Goal: Participate in discussion: Engage in conversation with other users on a specific topic

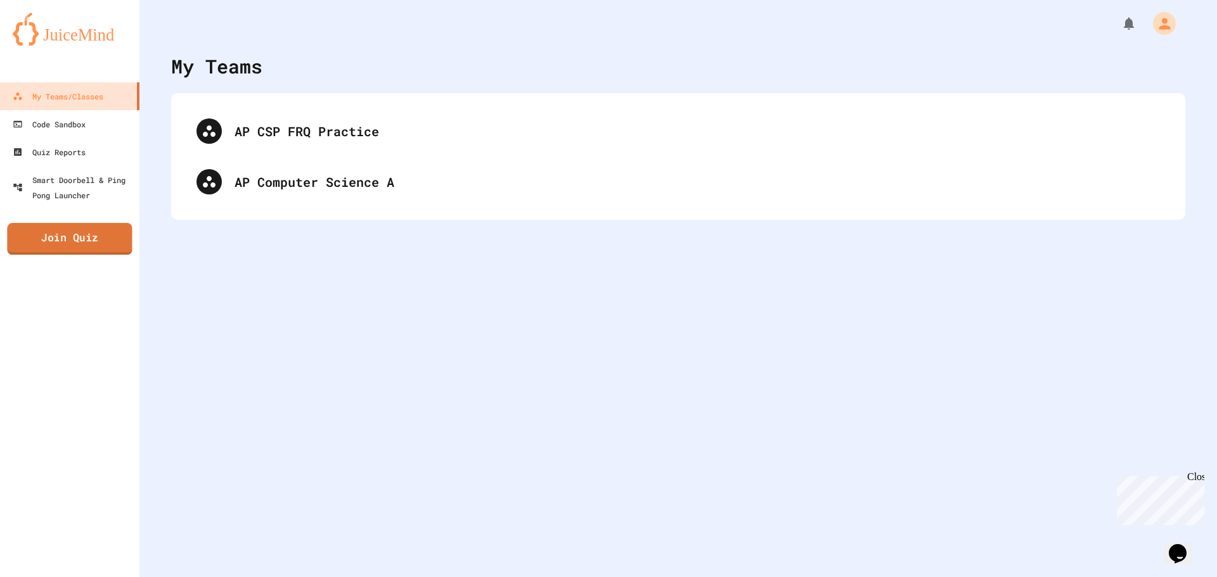
click at [87, 248] on link "Join Quiz" at bounding box center [69, 239] width 125 height 32
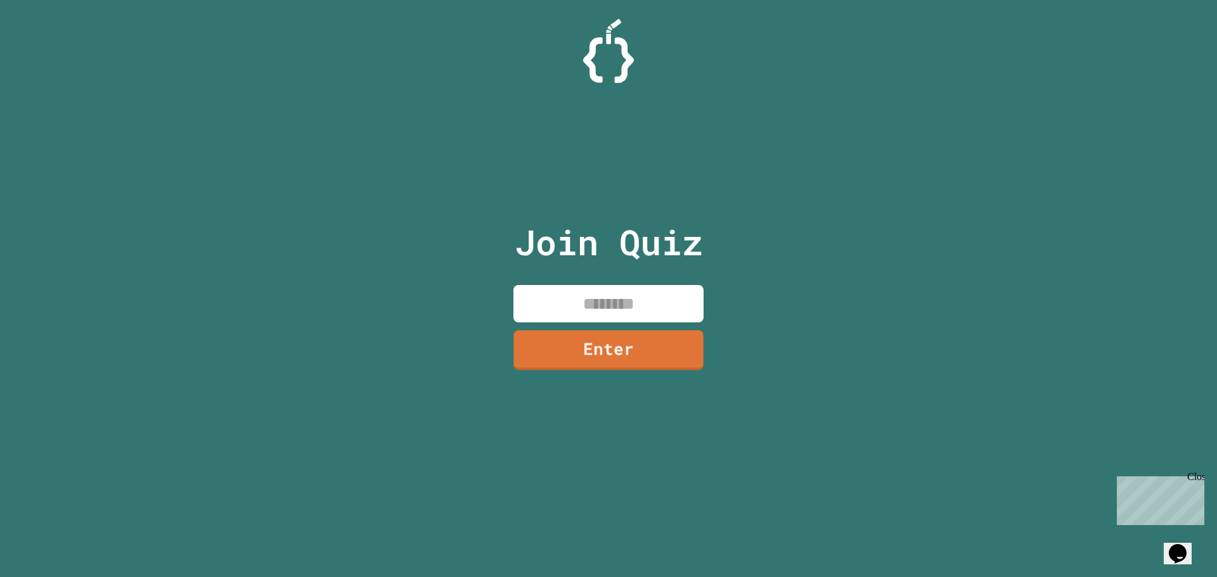
click at [584, 318] on input at bounding box center [608, 303] width 190 height 37
type input "********"
click at [612, 342] on link "Enter" at bounding box center [608, 349] width 193 height 42
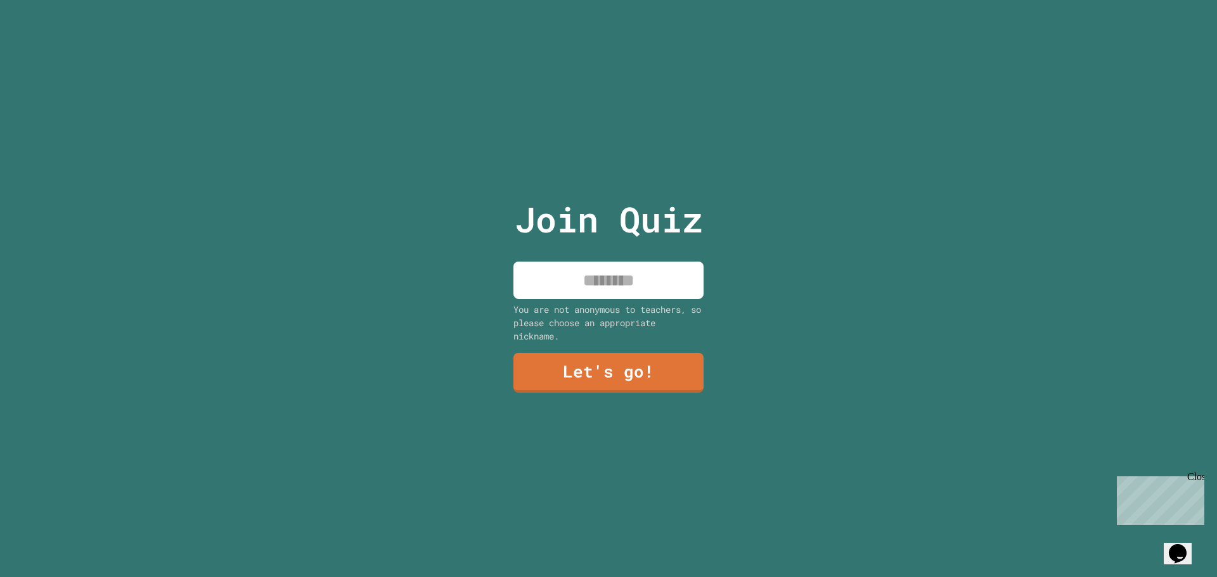
click at [639, 262] on input at bounding box center [608, 280] width 190 height 37
type input "****"
click at [623, 371] on link "Let's go!" at bounding box center [608, 371] width 172 height 42
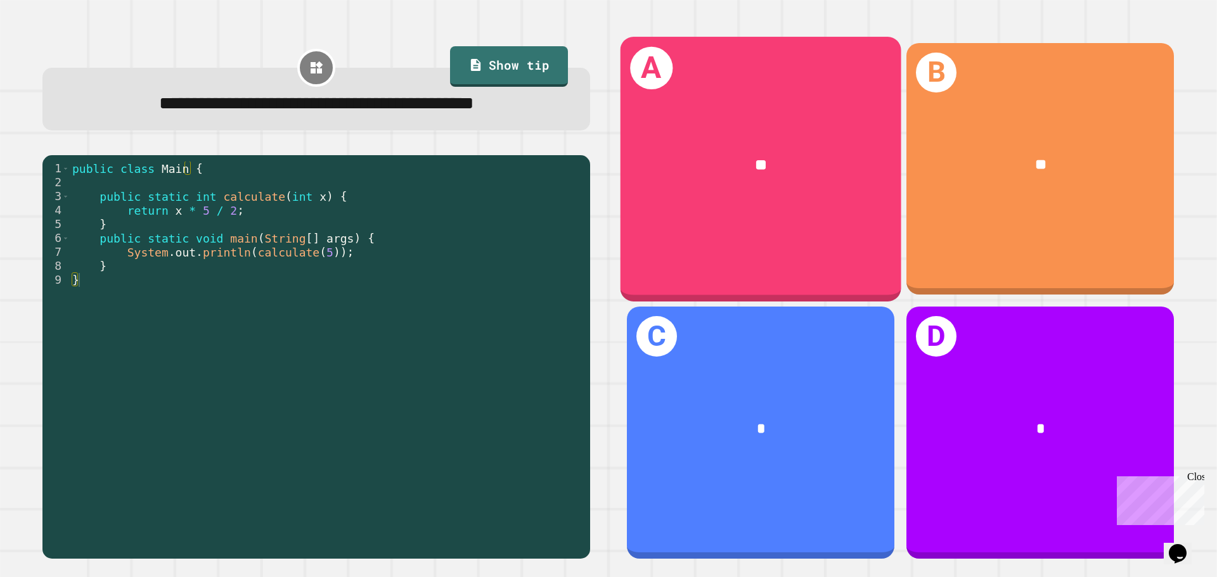
click at [708, 264] on div "A **" at bounding box center [760, 169] width 281 height 264
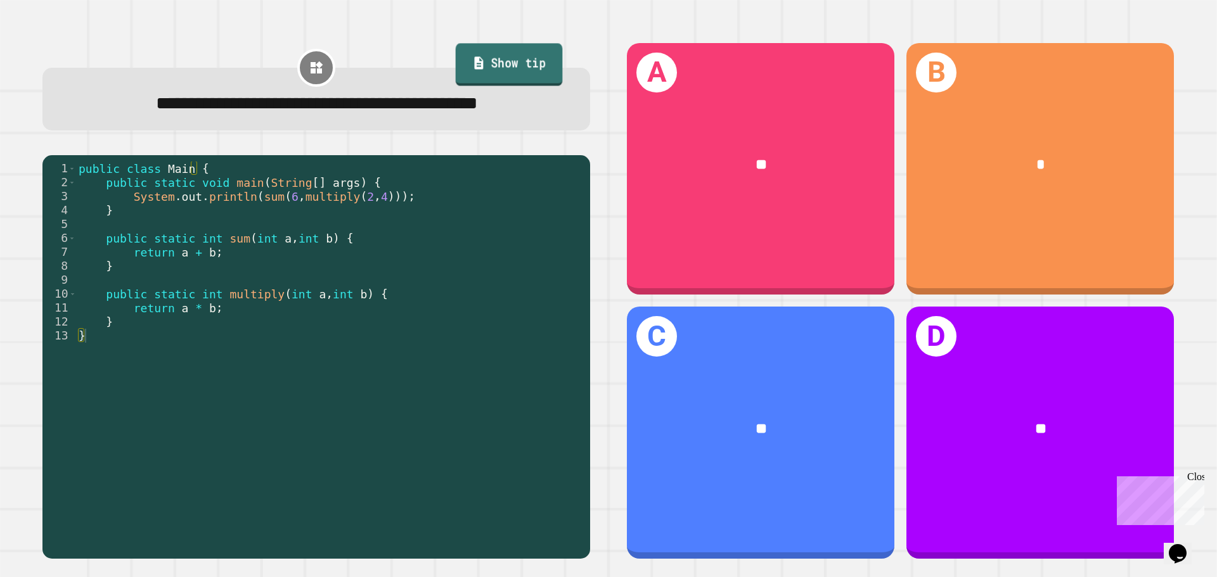
click at [456, 61] on link "Show tip" at bounding box center [509, 65] width 107 height 42
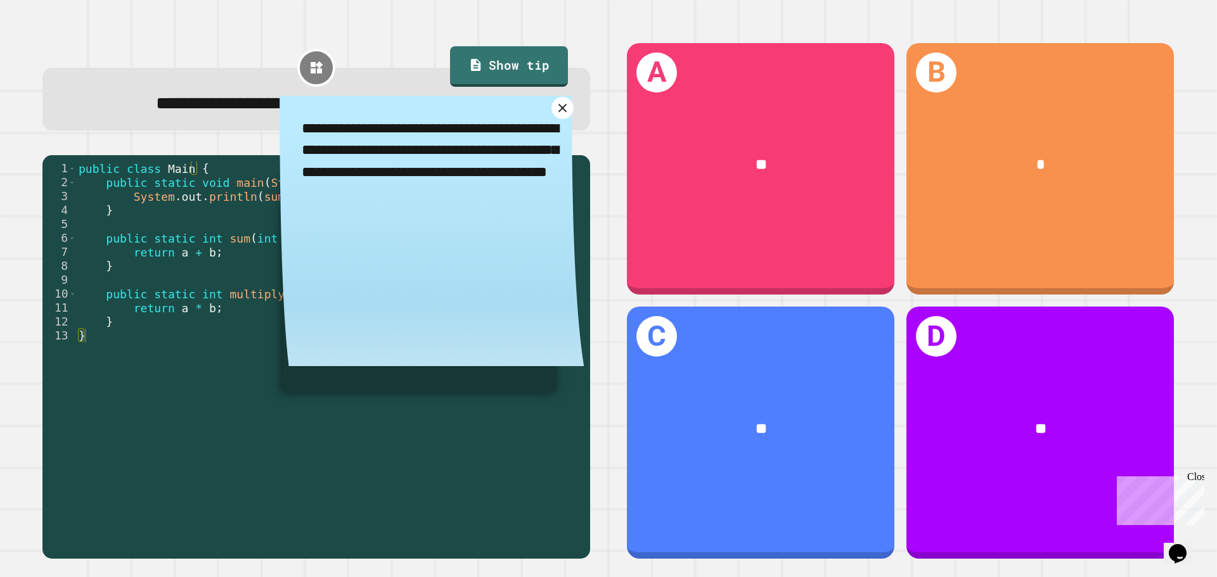
click at [555, 115] on icon at bounding box center [562, 108] width 15 height 15
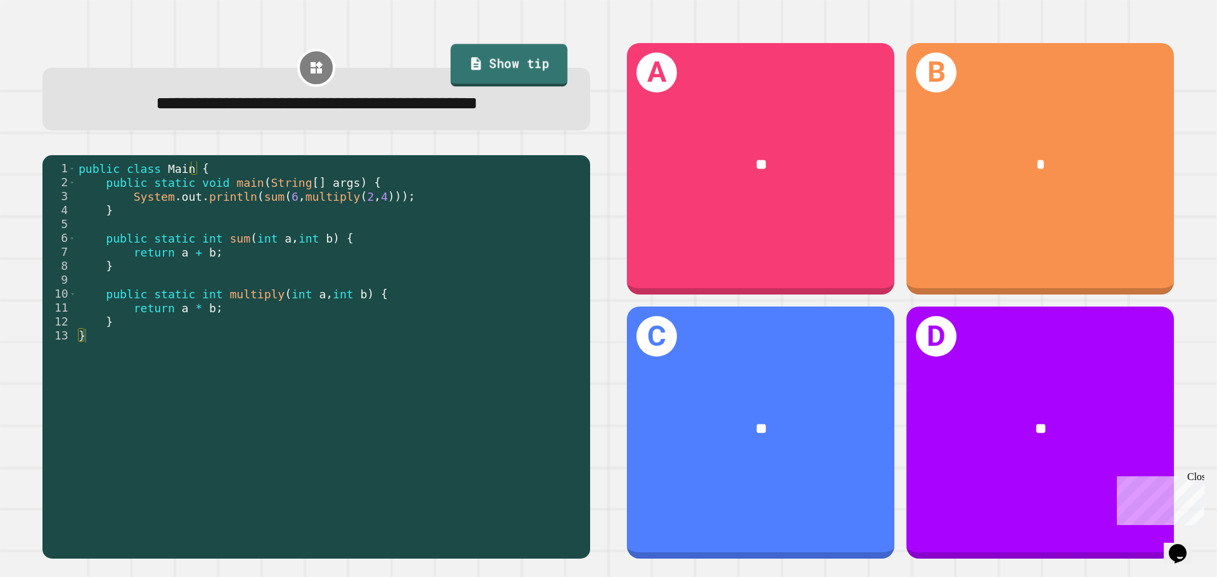
click at [493, 74] on link "Show tip" at bounding box center [509, 65] width 117 height 42
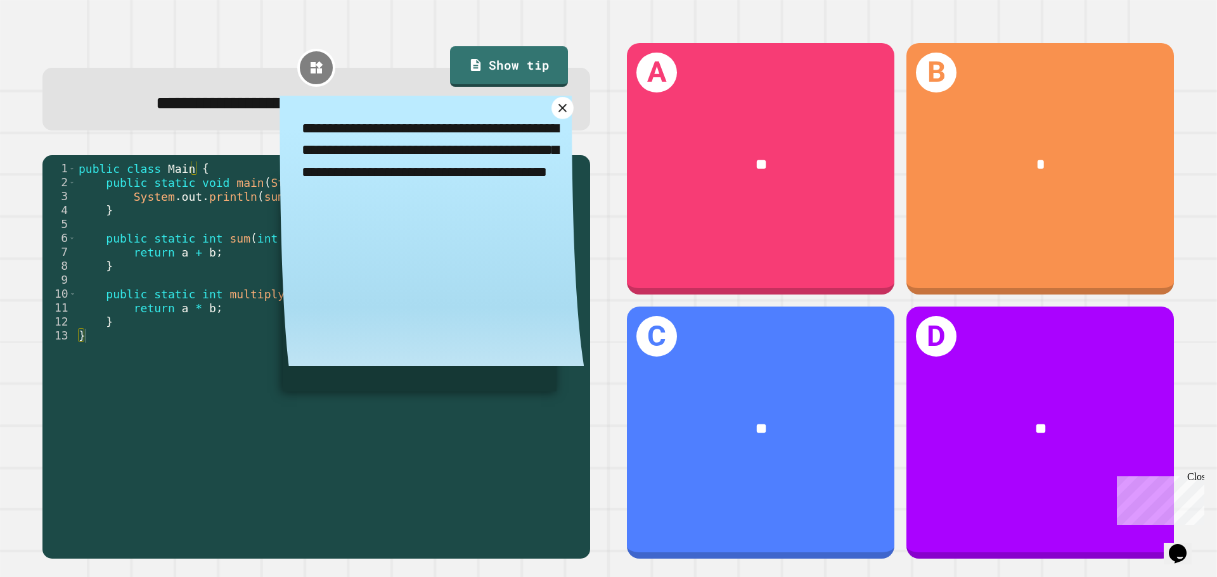
click at [556, 115] on icon at bounding box center [562, 108] width 15 height 15
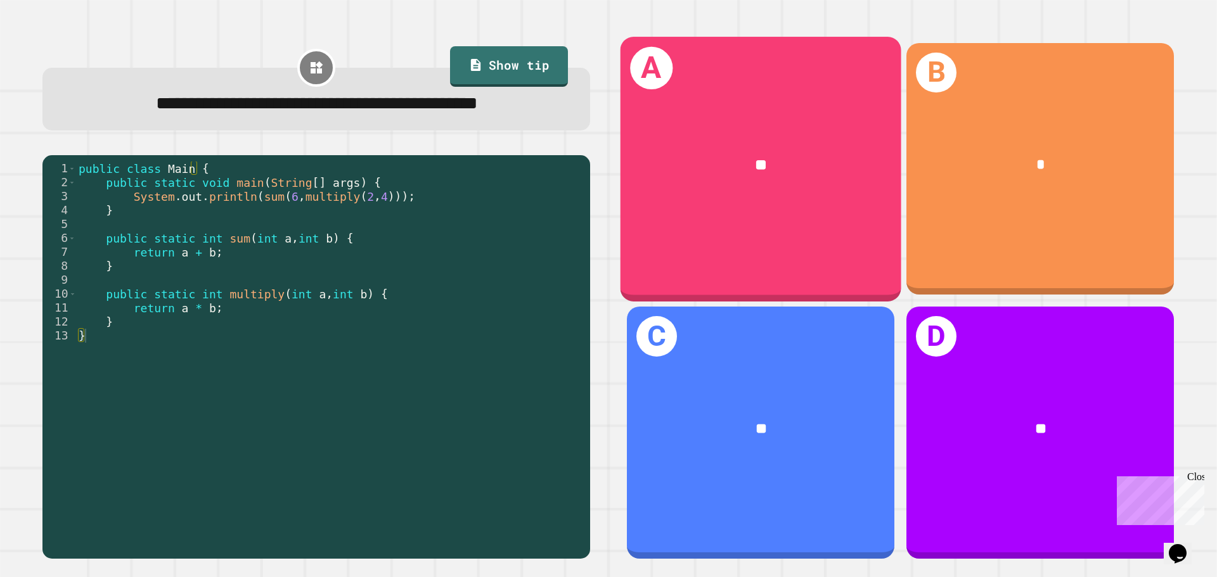
click at [812, 193] on div "**" at bounding box center [760, 165] width 281 height 85
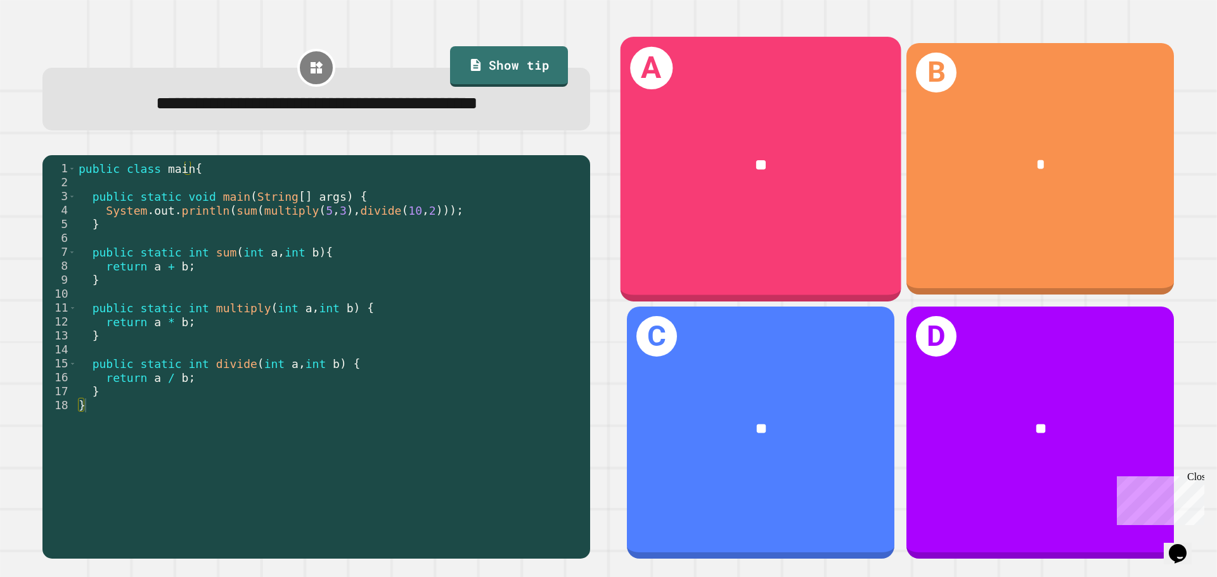
click at [743, 153] on div "**" at bounding box center [760, 164] width 219 height 23
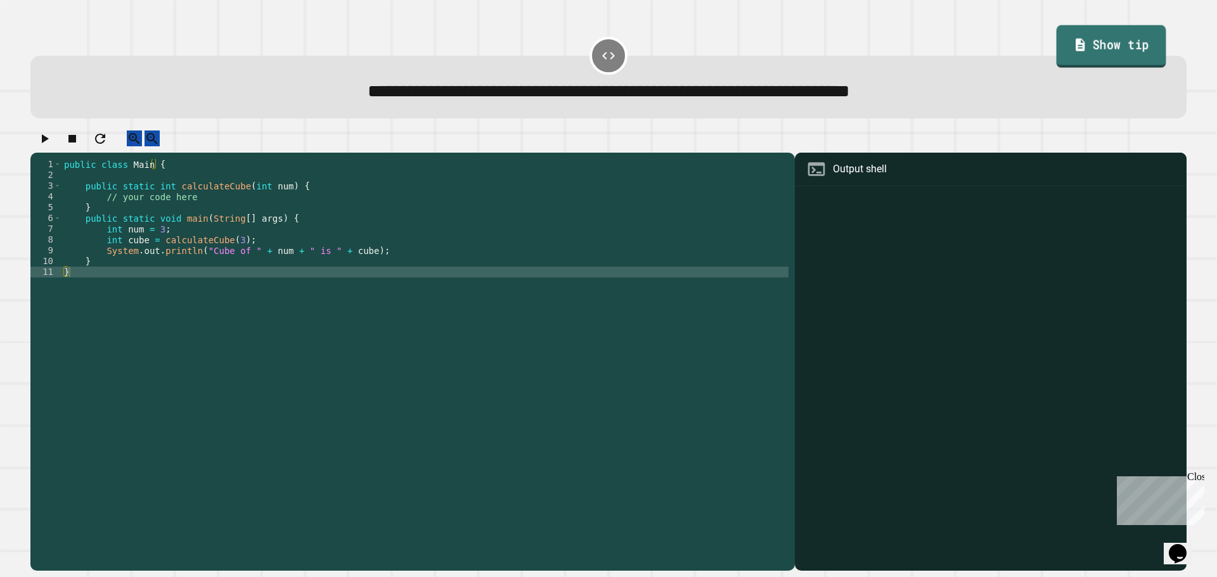
click at [1129, 30] on link "Show tip" at bounding box center [1111, 46] width 110 height 42
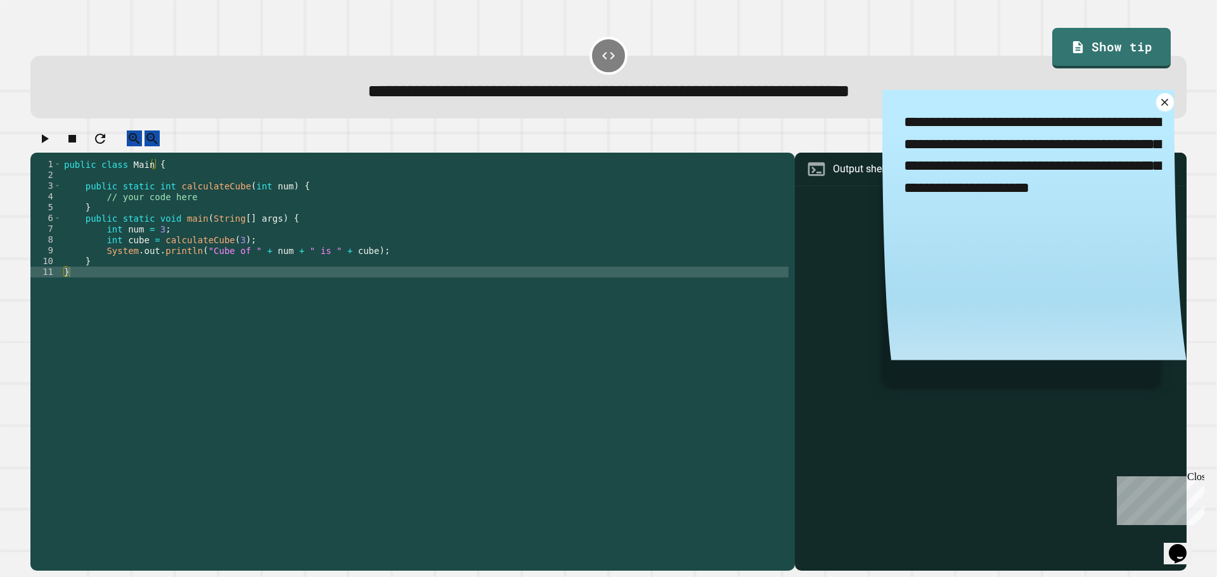
click at [1139, 121] on textarea "**********" at bounding box center [1034, 166] width 304 height 153
click at [1158, 108] on icon at bounding box center [1165, 102] width 15 height 15
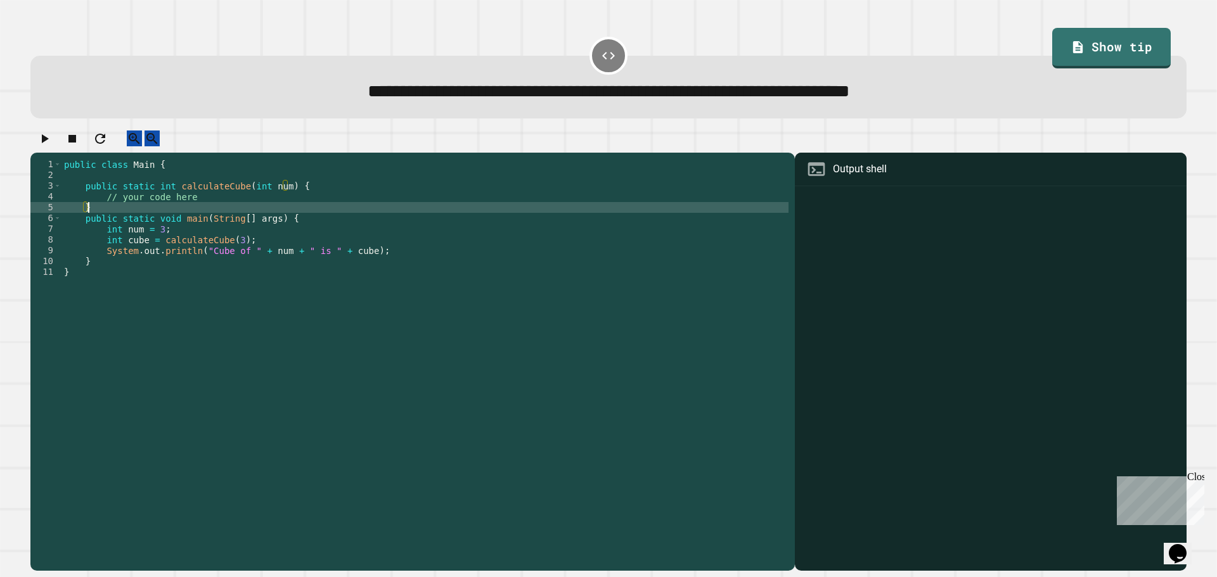
click at [239, 217] on div "public class Main { public static int calculateCube ( int num ) { // your code …" at bounding box center [424, 353] width 727 height 388
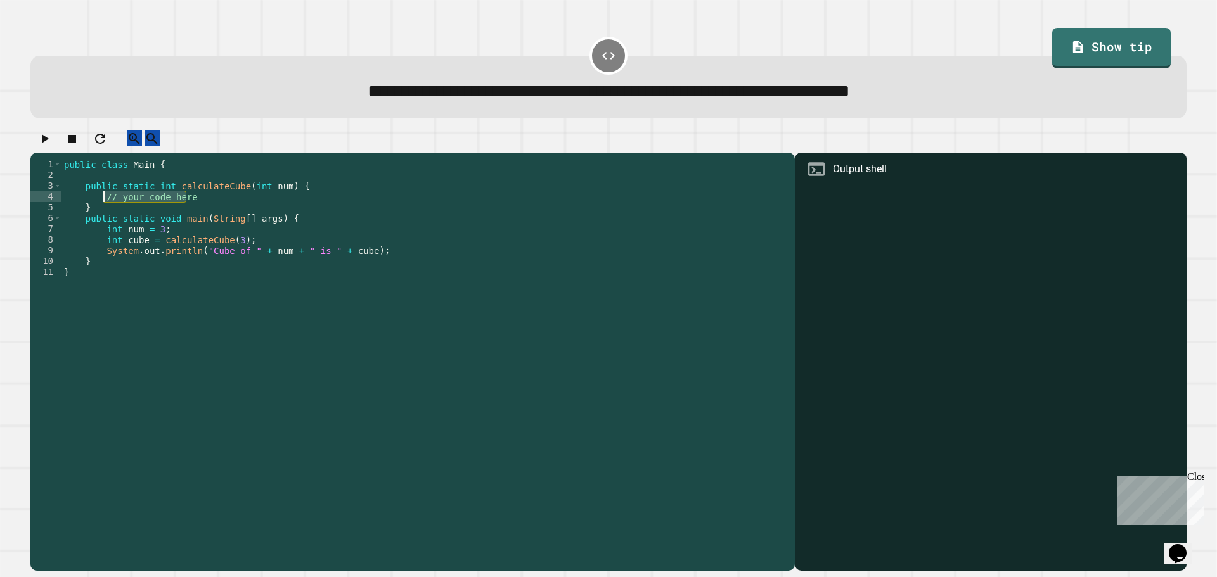
drag, startPoint x: 241, startPoint y: 206, endPoint x: 105, endPoint y: 208, distance: 136.9
click at [105, 208] on div "public class Main { public static int calculateCube ( int num ) { // your code …" at bounding box center [424, 353] width 727 height 388
type textarea "**********"
drag, startPoint x: 266, startPoint y: 208, endPoint x: 202, endPoint y: 207, distance: 63.4
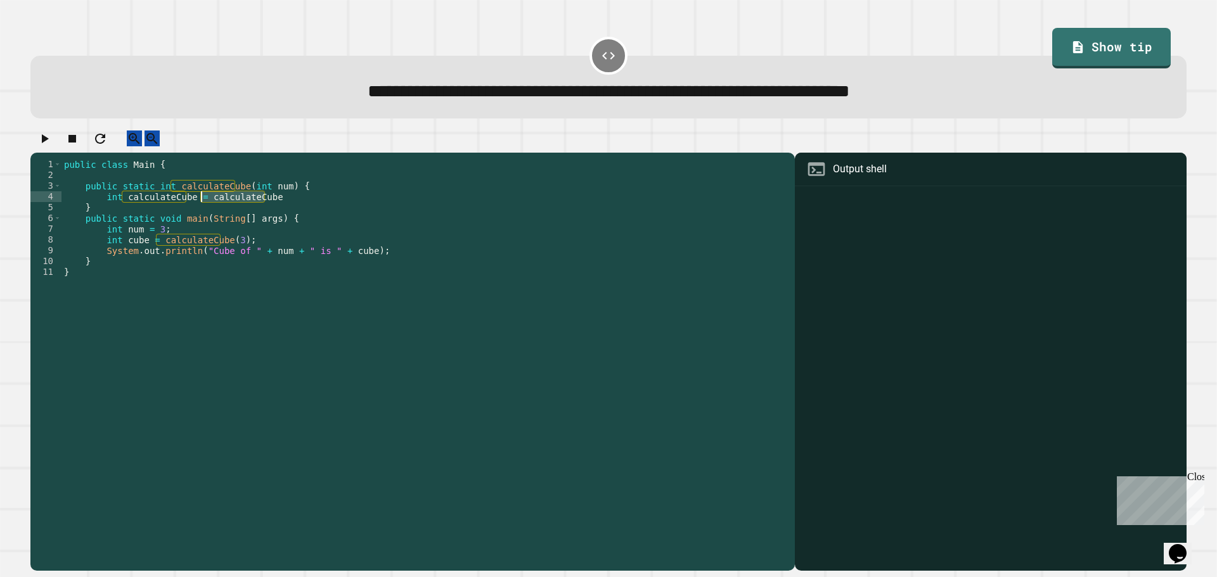
click at [202, 207] on div "public class Main { public static int calculateCube ( int num ) { int calculate…" at bounding box center [424, 353] width 727 height 388
click at [289, 206] on div "public class Main { public static int calculateCube ( int num ) { int calculate…" at bounding box center [424, 342] width 727 height 366
paste textarea "**********"
click at [52, 146] on icon "button" at bounding box center [44, 138] width 15 height 15
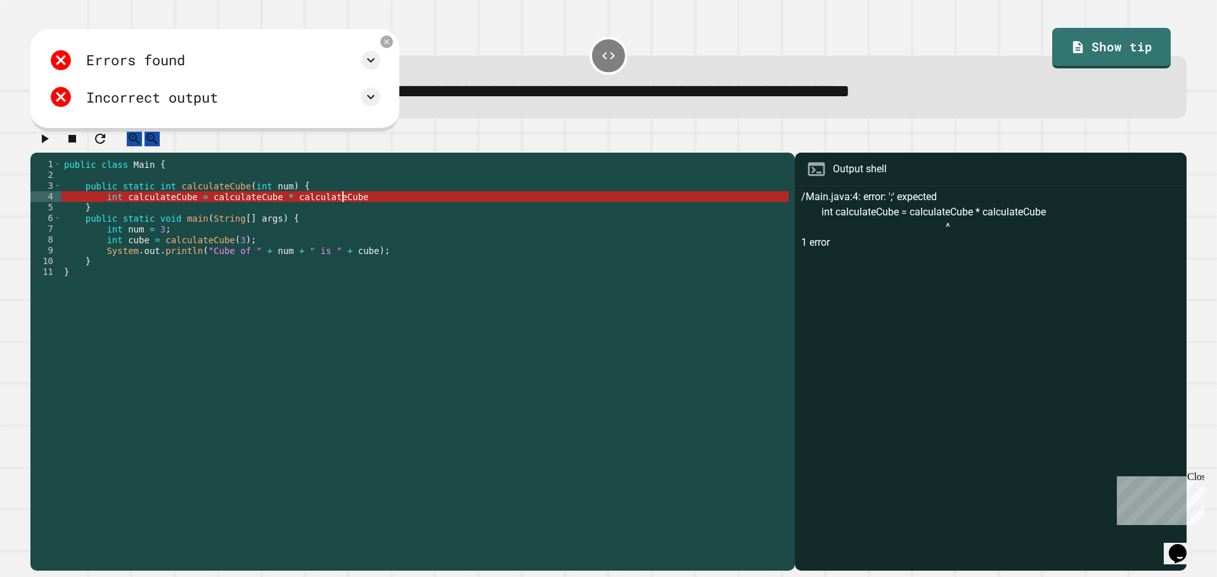
click at [356, 207] on div "public class Main { public static int calculateCube ( int num ) { int calculate…" at bounding box center [424, 353] width 727 height 388
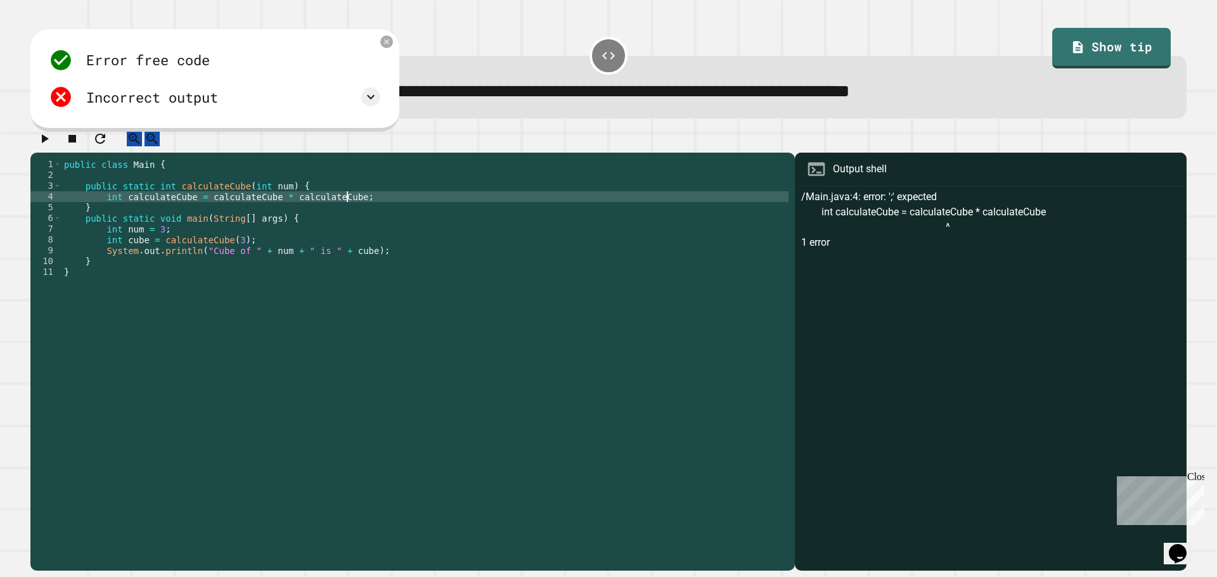
click at [39, 146] on button "button" at bounding box center [44, 139] width 15 height 16
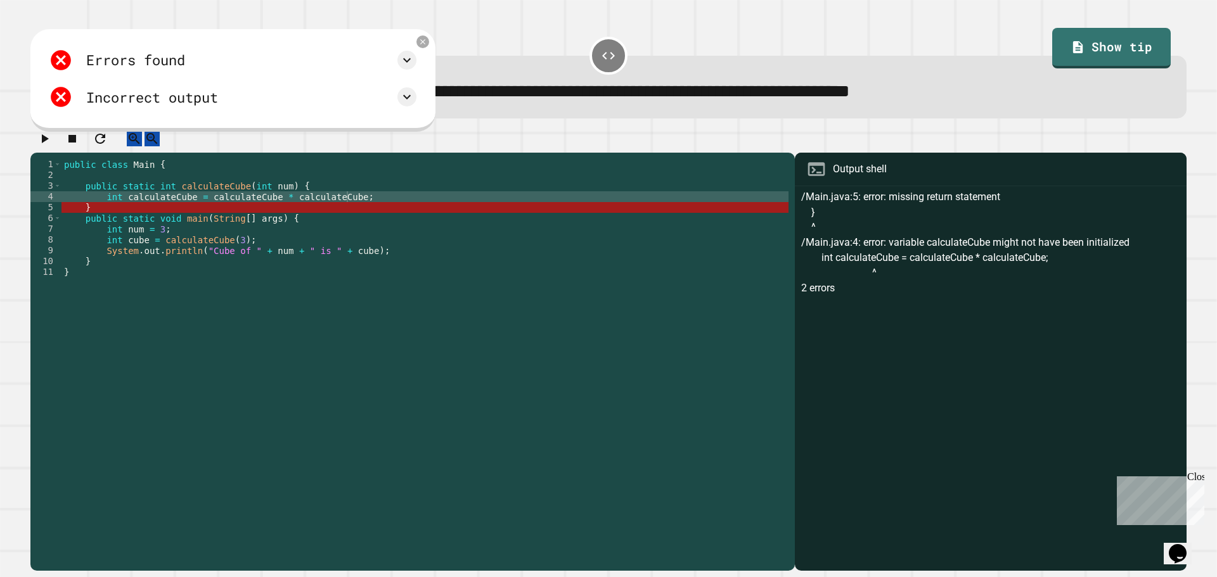
scroll to position [0, 1]
click at [82, 217] on div "public class Main { public static int calculateCube ( int num ) { int calculate…" at bounding box center [424, 353] width 727 height 388
drag, startPoint x: 56, startPoint y: 251, endPoint x: 56, endPoint y: 258, distance: 7.0
drag, startPoint x: 56, startPoint y: 258, endPoint x: 80, endPoint y: 214, distance: 49.9
click at [80, 214] on div "public class Main { public static int calculateCube ( int num ) { int calculate…" at bounding box center [424, 353] width 727 height 388
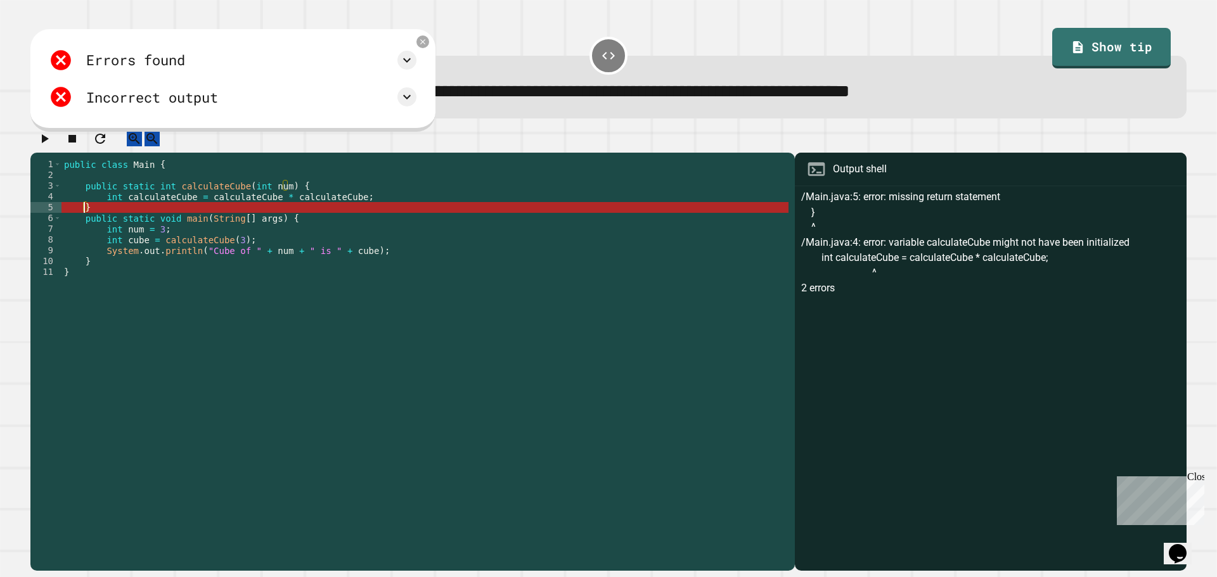
click at [84, 217] on div "public class Main { public static int calculateCube ( int num ) { int calculate…" at bounding box center [424, 353] width 727 height 388
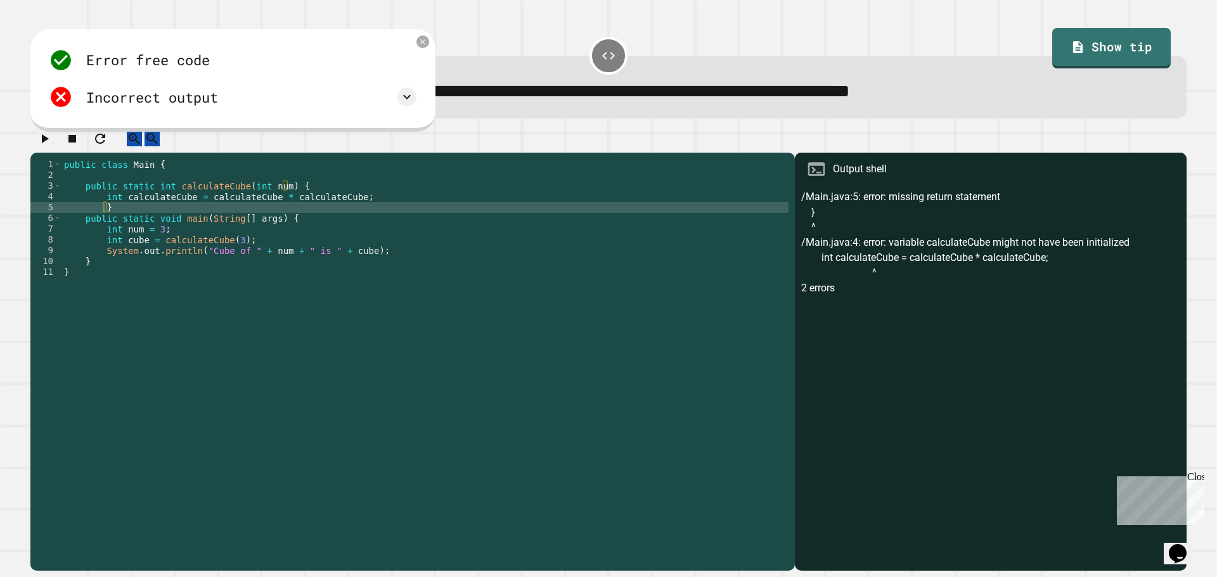
click at [47, 143] on icon "button" at bounding box center [45, 138] width 7 height 9
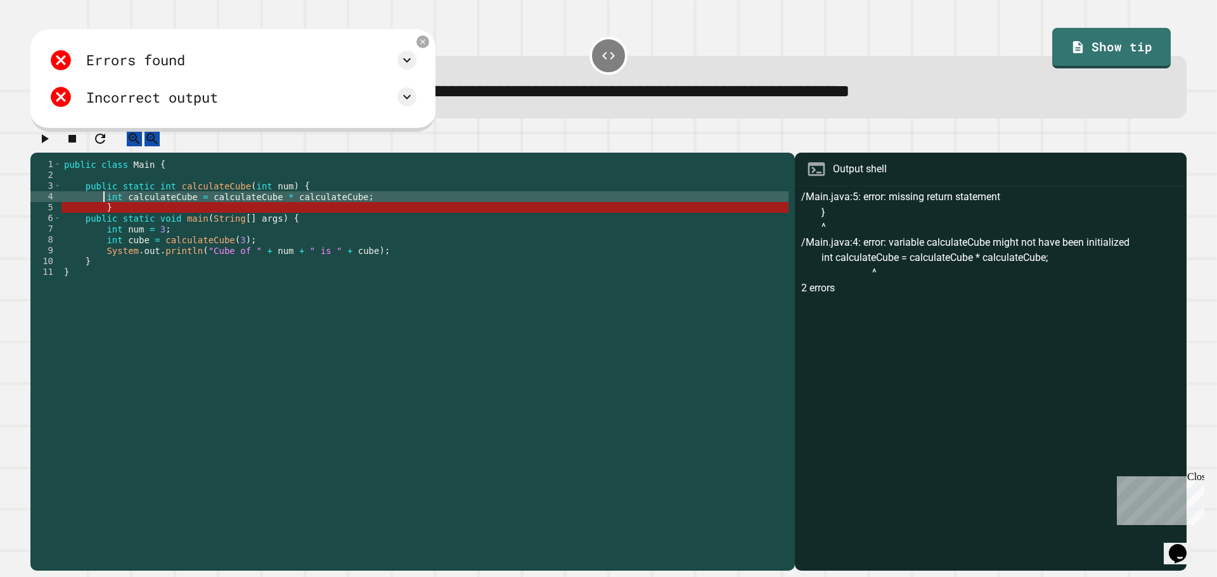
click at [105, 214] on div "public class Main { public static int calculateCube ( int num ) { int calculate…" at bounding box center [424, 353] width 727 height 388
click at [103, 219] on div "public class Main { public static int calculateCube ( int num ) { int calculate…" at bounding box center [424, 353] width 727 height 388
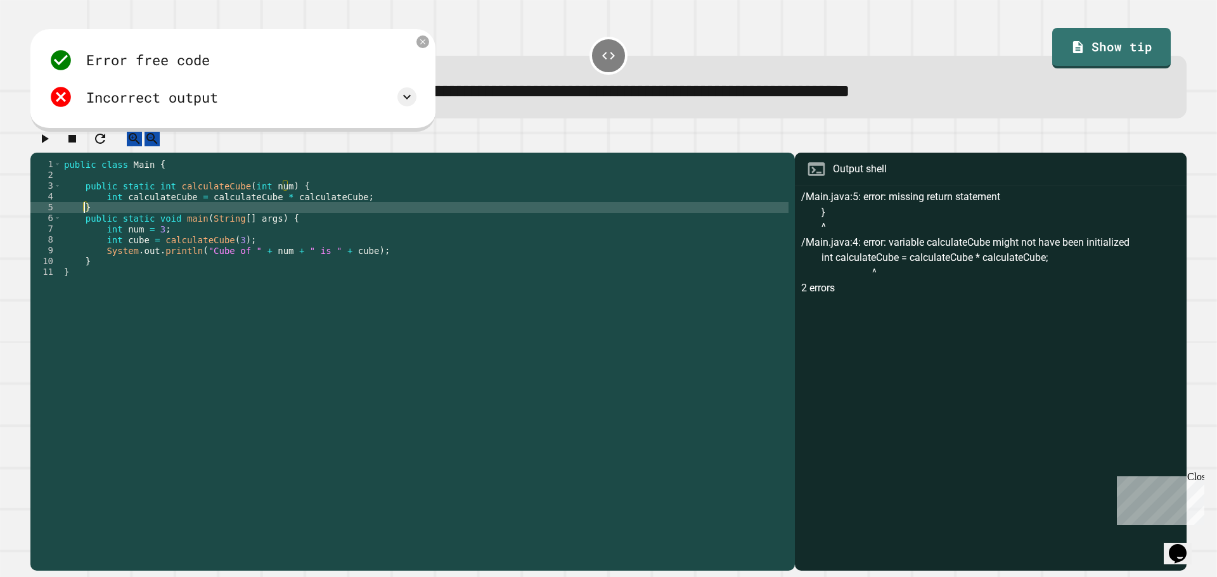
click at [435, 252] on div "public class Main { public static int calculateCube ( int num ) { int calculate…" at bounding box center [424, 353] width 727 height 388
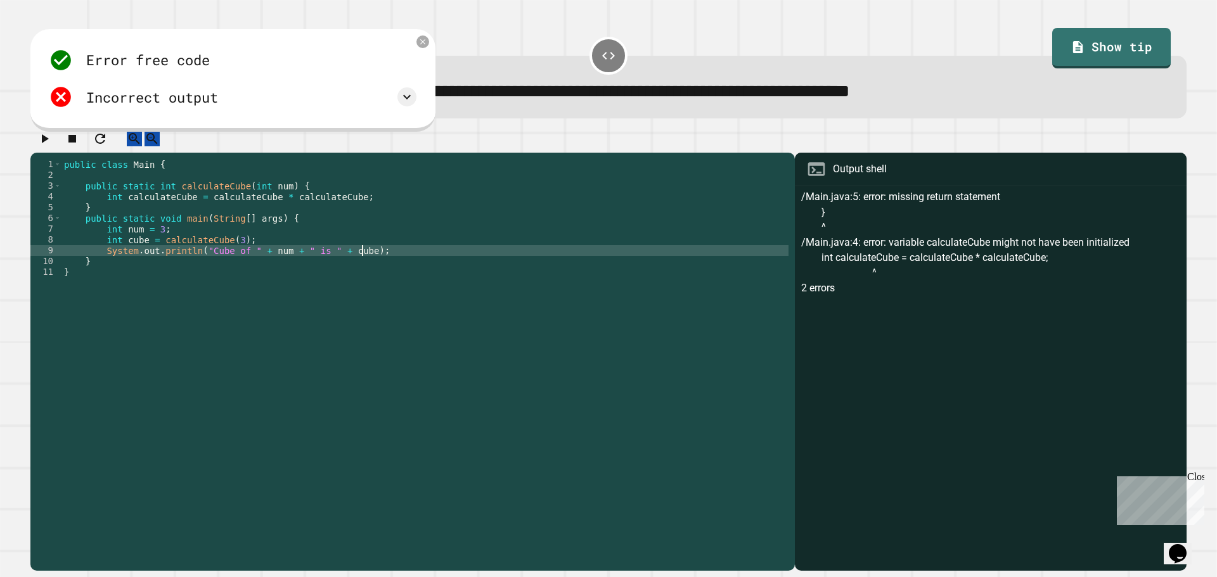
click at [373, 259] on div "public class Main { public static int calculateCube ( int num ) { int calculate…" at bounding box center [424, 353] width 727 height 388
type textarea "**********"
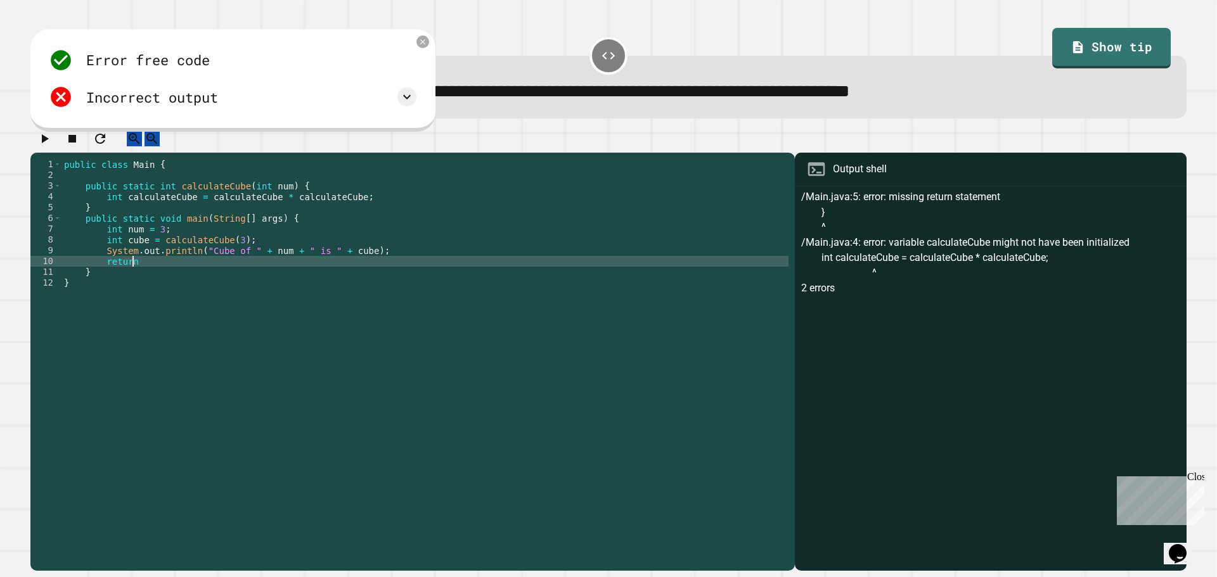
scroll to position [0, 4]
paste textarea "**********"
type textarea "**********"
click at [52, 146] on icon "button" at bounding box center [44, 138] width 15 height 15
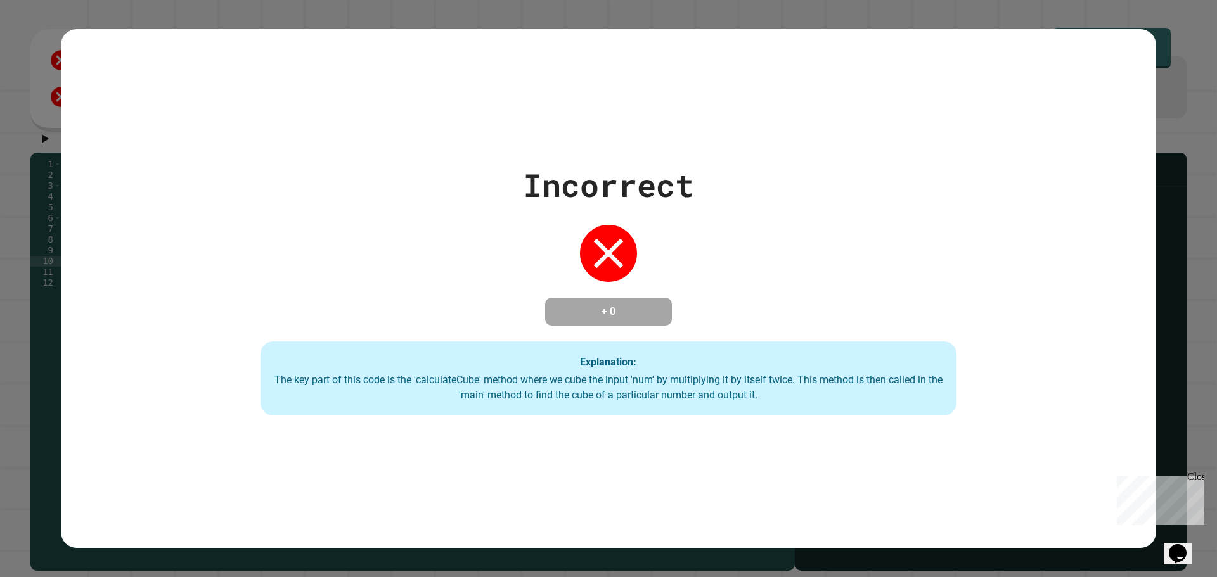
drag, startPoint x: 58, startPoint y: 233, endPoint x: 240, endPoint y: 108, distance: 220.6
click at [240, 104] on div "Incorrect + 0 Explanation: The key part of this code is the 'calculateCube' met…" at bounding box center [608, 289] width 1095 height 520
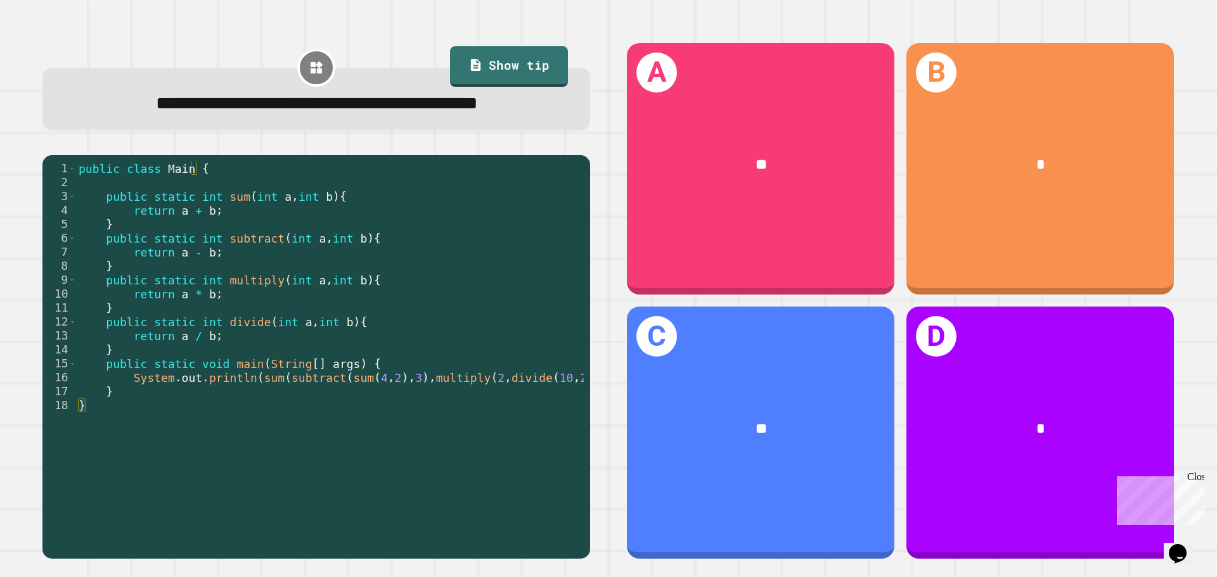
drag, startPoint x: 257, startPoint y: 525, endPoint x: 283, endPoint y: 520, distance: 26.5
click at [283, 520] on div "1 2 3 4 5 6 7 8 9 10 11 12 13 14 15 16 17 18 public class Main { public static …" at bounding box center [312, 354] width 541 height 385
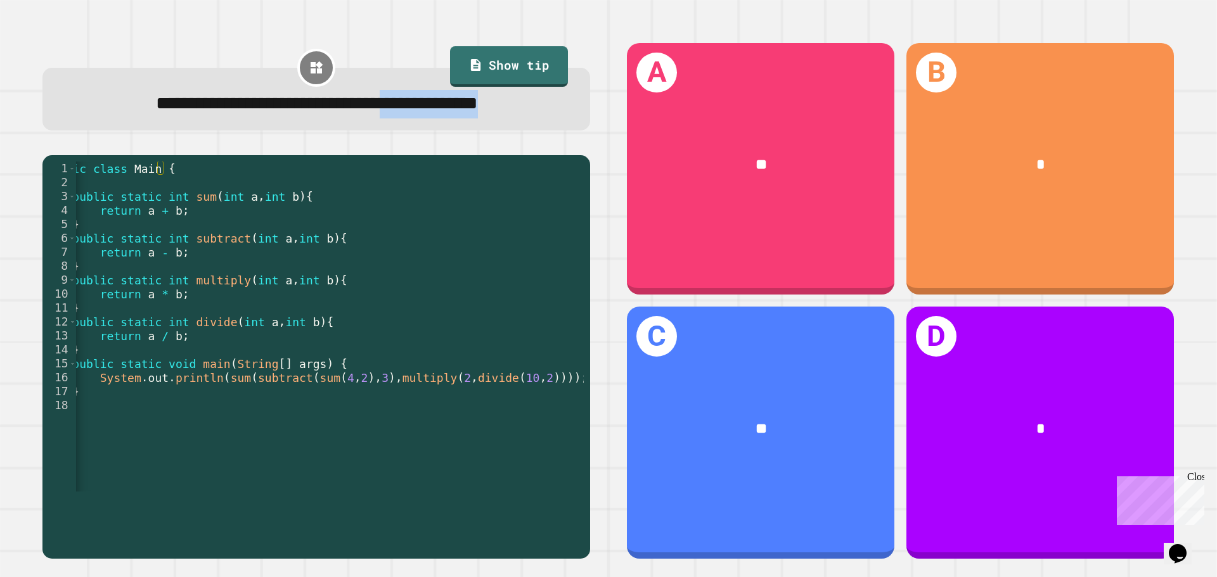
drag, startPoint x: 440, startPoint y: 50, endPoint x: 445, endPoint y: 59, distance: 9.9
click at [444, 59] on div "**********" at bounding box center [316, 86] width 548 height 88
click at [450, 61] on link "Show tip" at bounding box center [509, 66] width 119 height 41
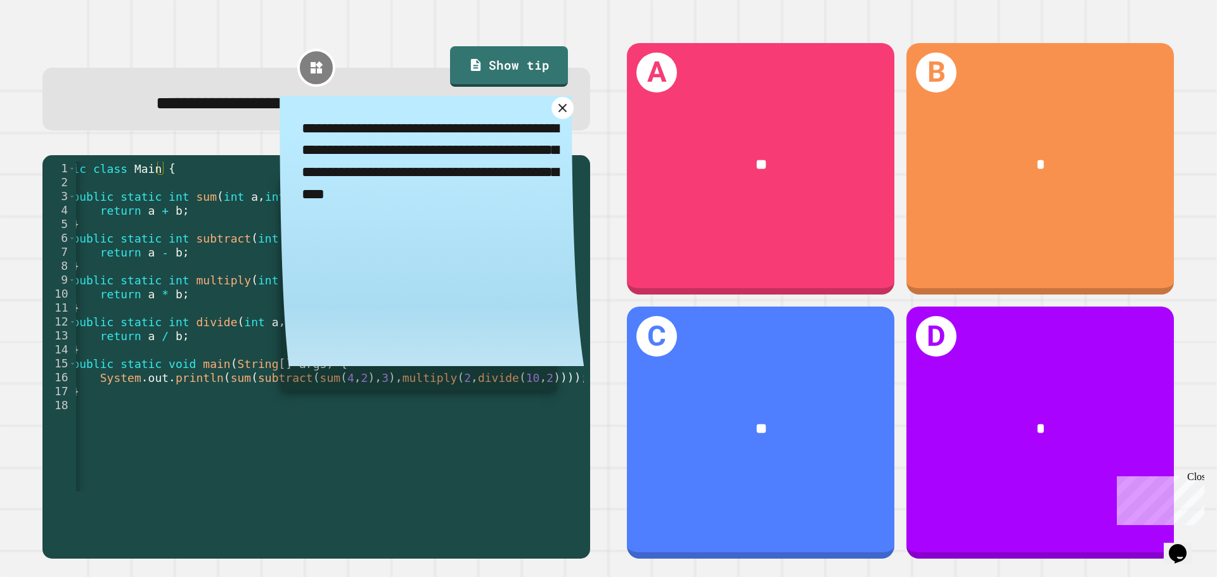
click at [555, 115] on icon at bounding box center [562, 108] width 15 height 15
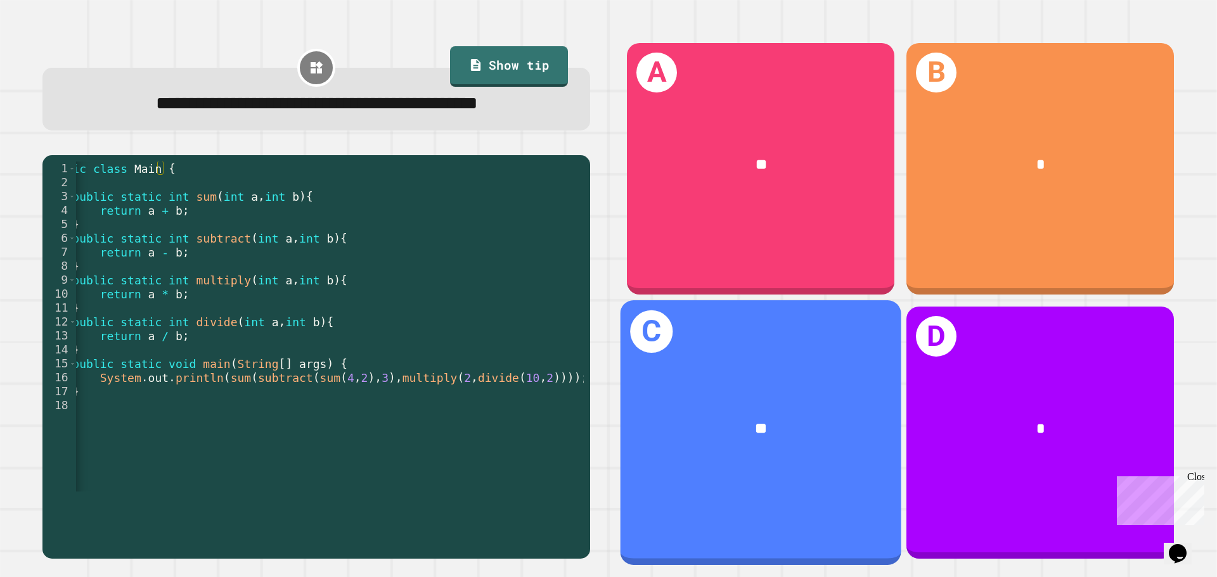
click at [712, 390] on div "**" at bounding box center [760, 429] width 281 height 85
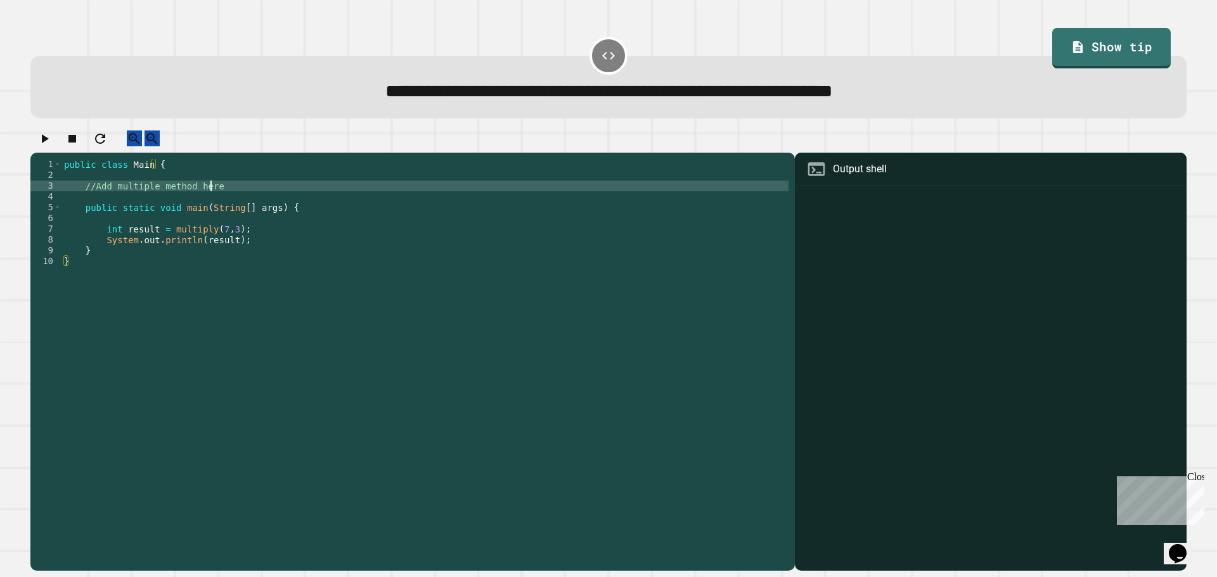
click at [253, 201] on div "public class Main { //Add multiple method here public static void main ( String…" at bounding box center [424, 353] width 727 height 388
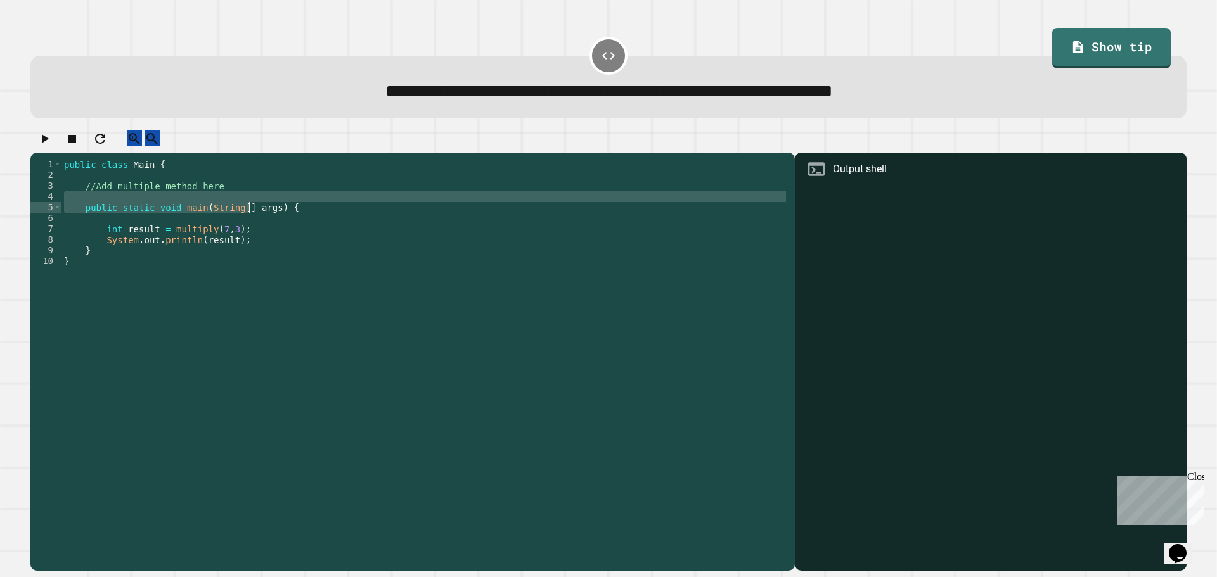
click at [248, 214] on div "public class Main { //Add multiple method here public static void main ( String…" at bounding box center [424, 353] width 727 height 388
click at [248, 214] on div "public class Main { //Add multiple method here public static void main ( String…" at bounding box center [424, 342] width 727 height 366
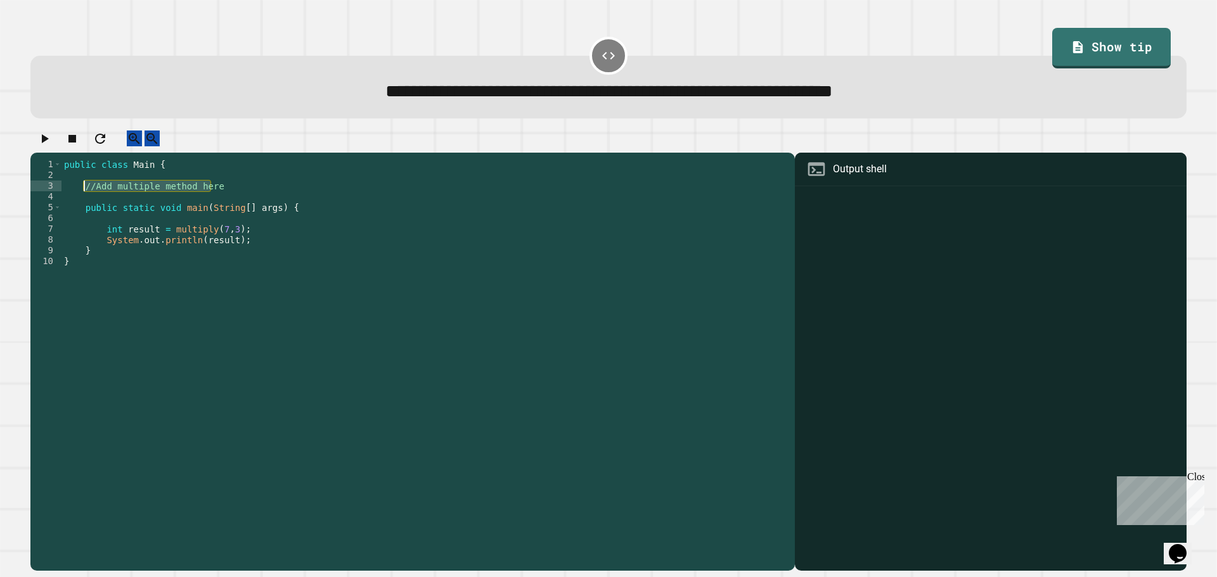
drag, startPoint x: 233, startPoint y: 196, endPoint x: 84, endPoint y: 195, distance: 148.3
click at [84, 195] on div "public class Main { //Add multiple method here public static void main ( String…" at bounding box center [424, 353] width 727 height 388
type textarea "*"
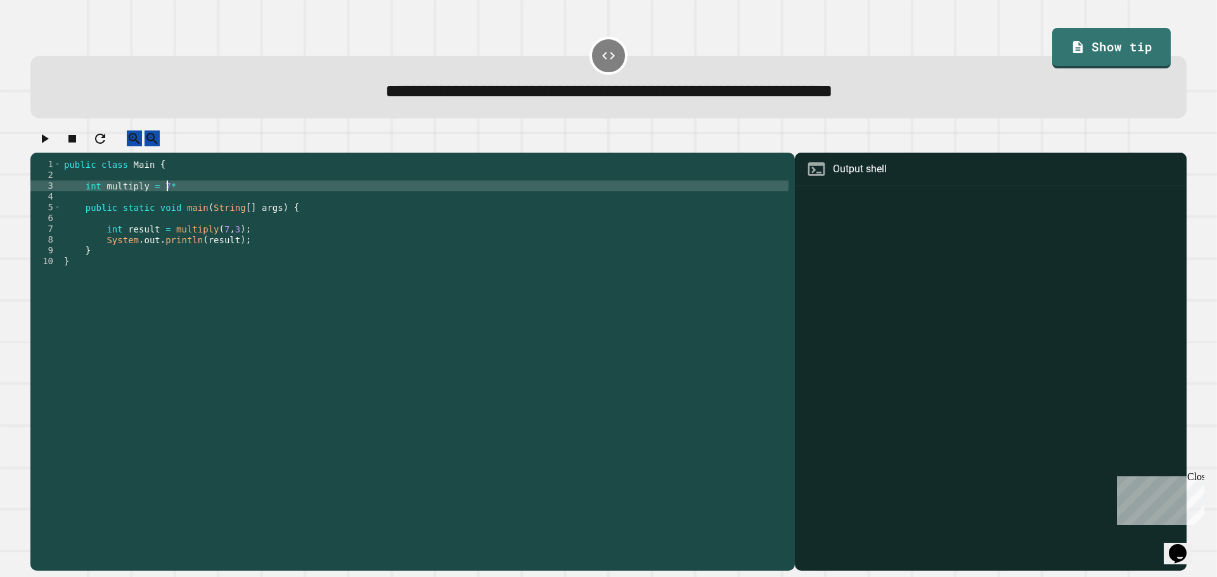
scroll to position [0, 7]
click at [48, 143] on icon "button" at bounding box center [45, 138] width 7 height 9
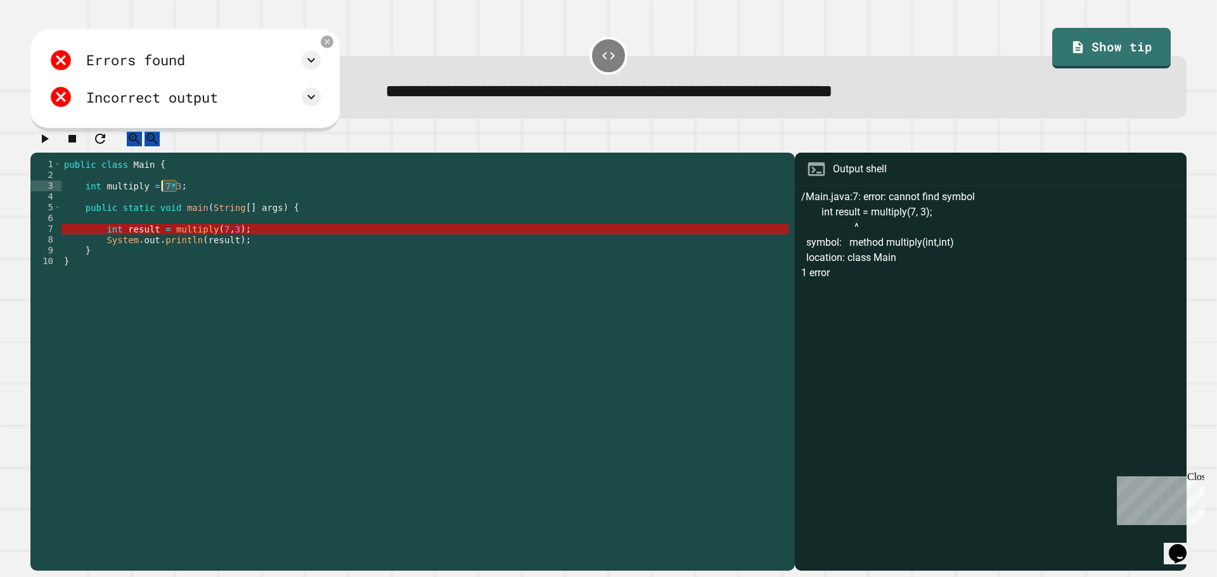
drag, startPoint x: 177, startPoint y: 195, endPoint x: 160, endPoint y: 194, distance: 17.1
click at [160, 194] on div "public class Main { int multiply = 7 * 3 ; public static void main ( String [ ]…" at bounding box center [424, 353] width 727 height 388
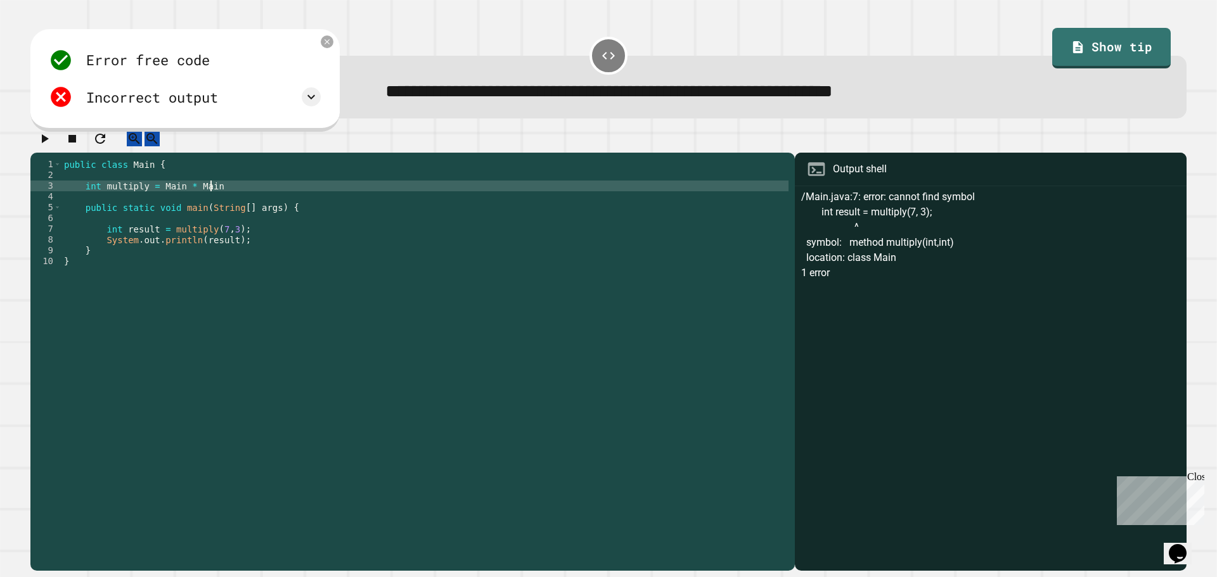
scroll to position [0, 10]
click at [44, 138] on icon "button" at bounding box center [44, 138] width 15 height 15
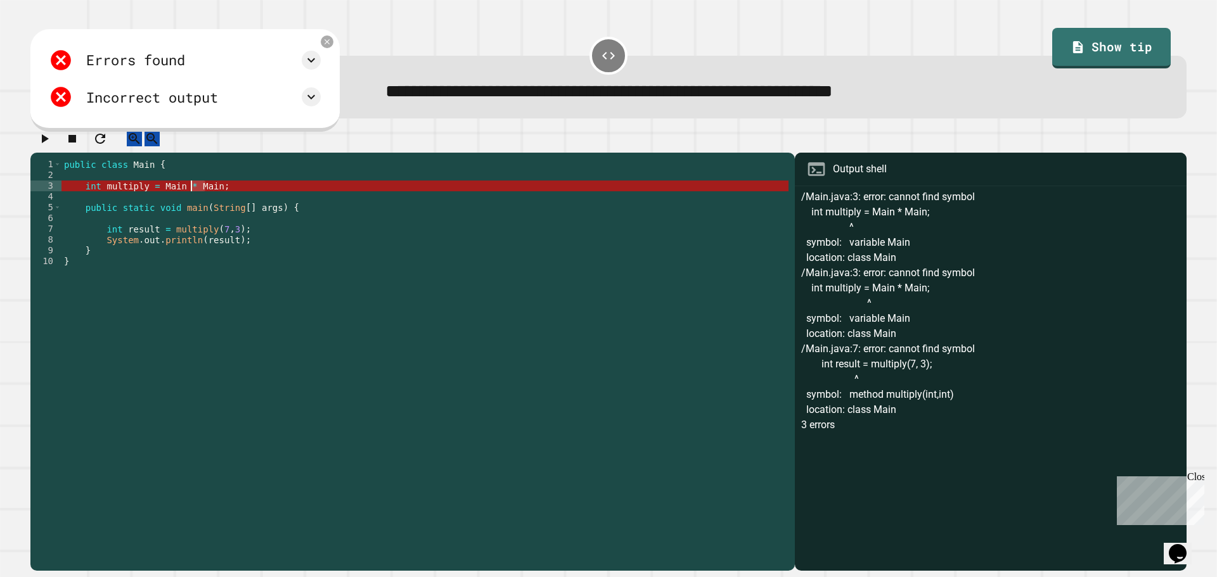
drag, startPoint x: 208, startPoint y: 195, endPoint x: 190, endPoint y: 195, distance: 17.8
click at [190, 195] on div "public class Main { int multiply = Main * Main ; public static void main ( Stri…" at bounding box center [424, 353] width 727 height 388
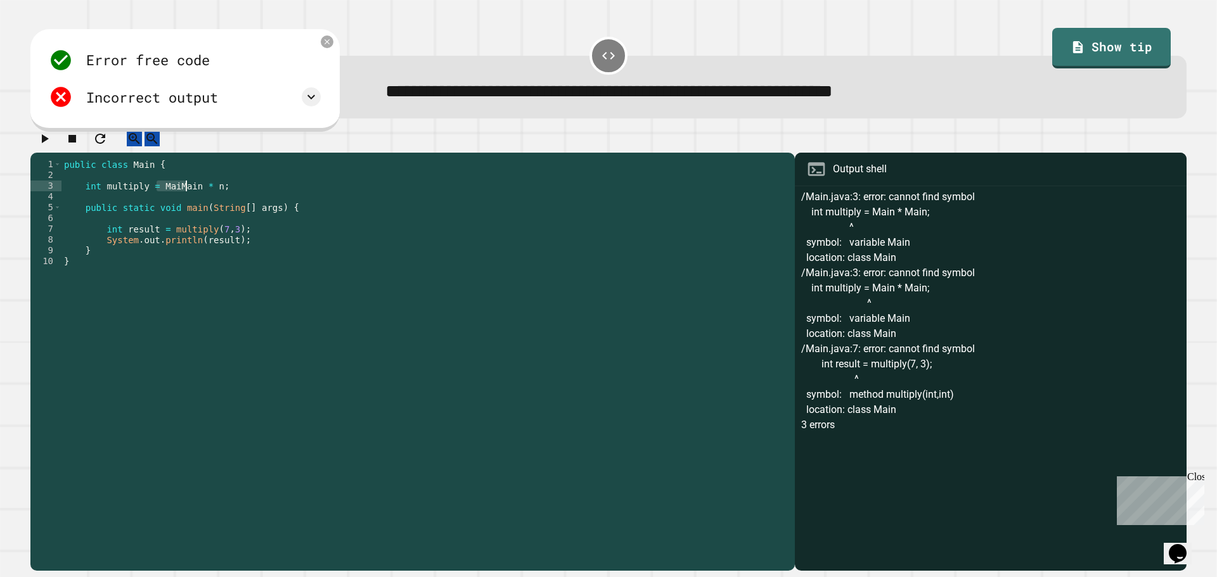
drag, startPoint x: 158, startPoint y: 200, endPoint x: 191, endPoint y: 198, distance: 33.0
click at [191, 198] on div "public class Main { int multiply = MaiMain * n ; public static void main ( Stri…" at bounding box center [424, 353] width 727 height 388
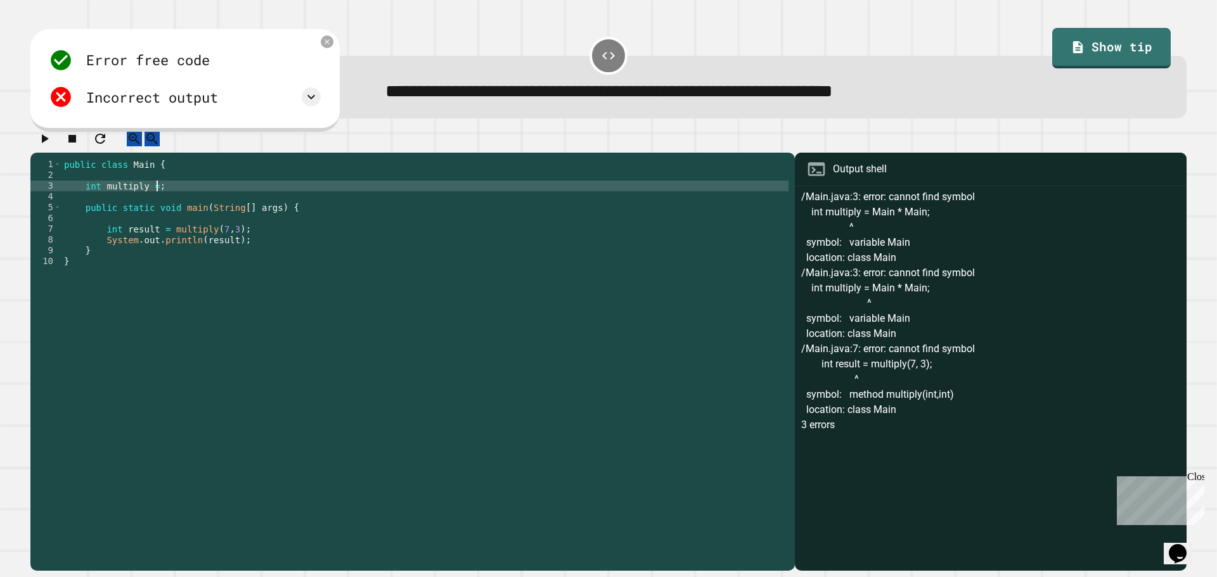
scroll to position [0, 6]
click at [1091, 47] on link "Show tip" at bounding box center [1111, 46] width 108 height 42
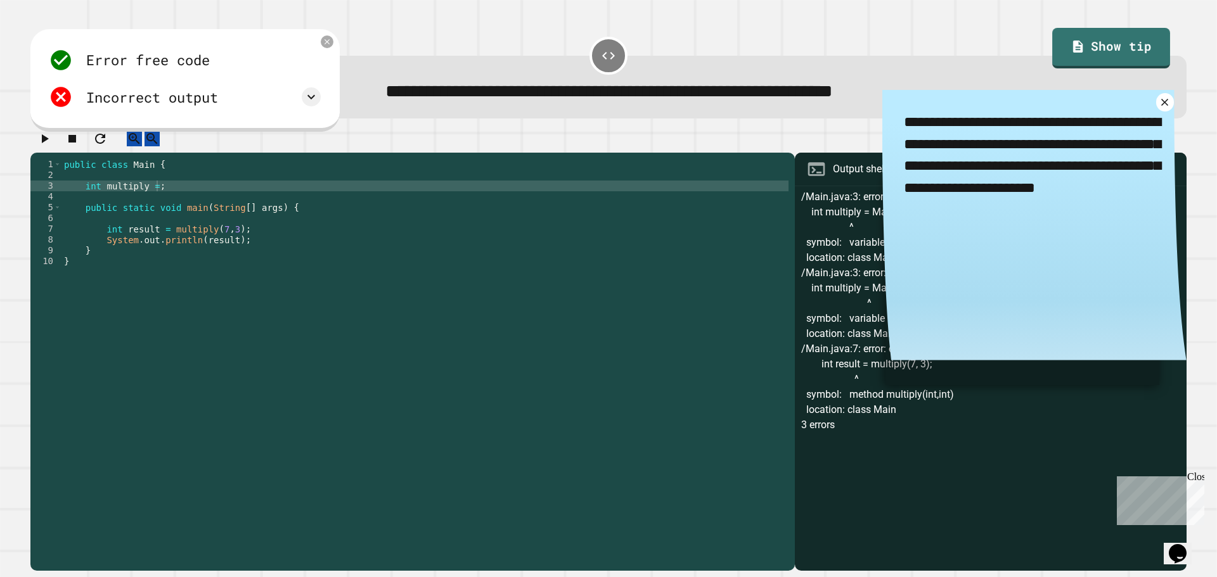
drag, startPoint x: 1122, startPoint y: 56, endPoint x: 1124, endPoint y: 72, distance: 16.0
drag, startPoint x: 1124, startPoint y: 72, endPoint x: 1139, endPoint y: 84, distance: 19.8
click at [1139, 84] on div "**********" at bounding box center [608, 92] width 1111 height 28
click at [156, 195] on div "public class Main { int multiply = ; public static void main ( String [ ] args …" at bounding box center [424, 353] width 727 height 388
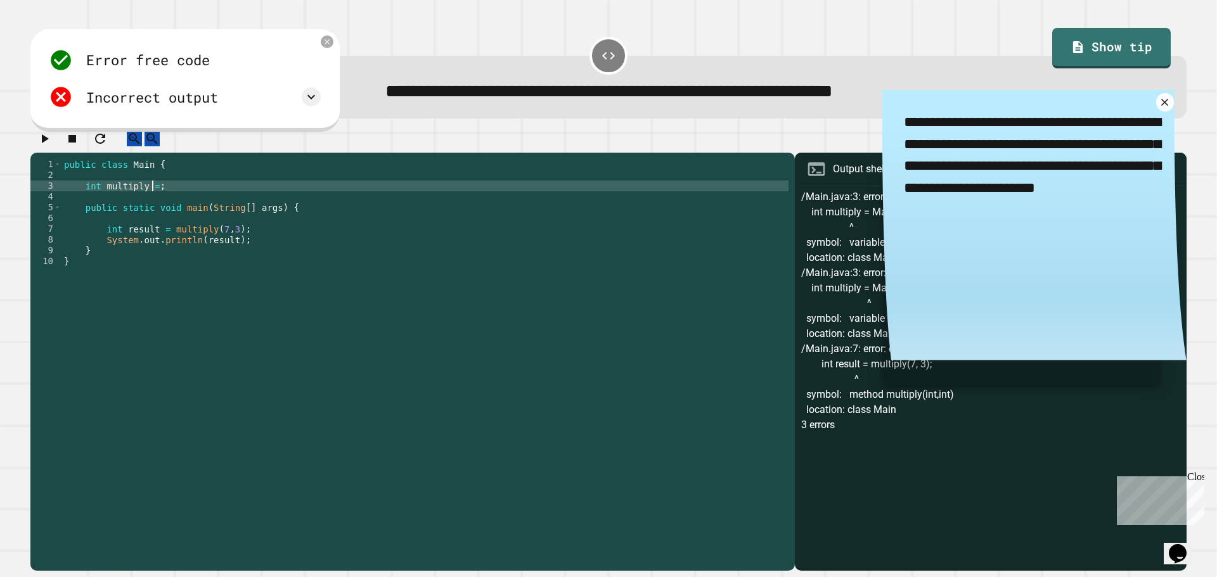
click at [153, 197] on div "public class Main { int multiply = ; public static void main ( String [ ] args …" at bounding box center [424, 353] width 727 height 388
click at [156, 198] on div "public class Main { int multiply = ; public static void main ( String [ ] args …" at bounding box center [424, 353] width 727 height 388
click at [47, 146] on icon "button" at bounding box center [44, 138] width 15 height 15
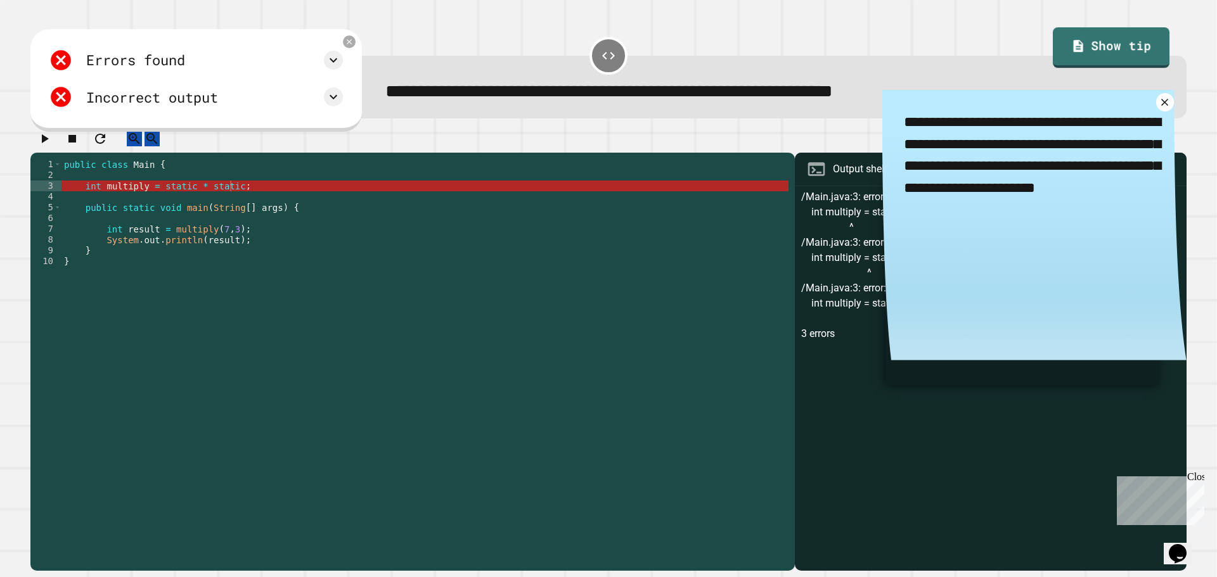
click at [1158, 103] on icon at bounding box center [1164, 102] width 12 height 12
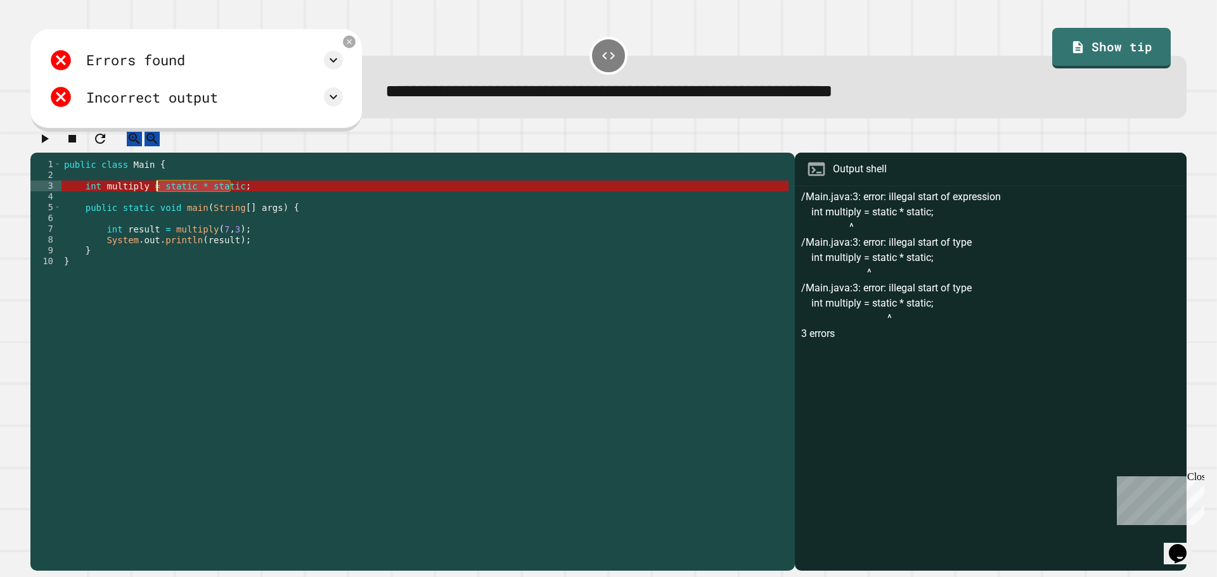
drag, startPoint x: 229, startPoint y: 200, endPoint x: 159, endPoint y: 198, distance: 70.4
click at [159, 198] on div "public class Main { int multiply = static * static ; public static void main ( …" at bounding box center [424, 353] width 727 height 388
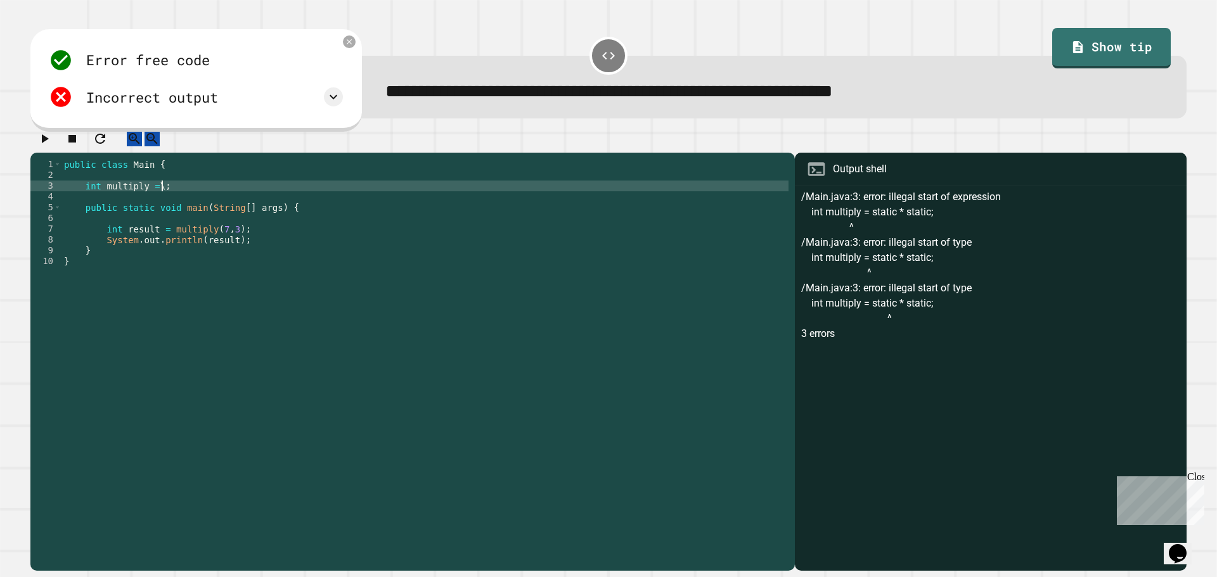
scroll to position [0, 6]
type textarea "**********"
